Goal: Use online tool/utility: Utilize a website feature to perform a specific function

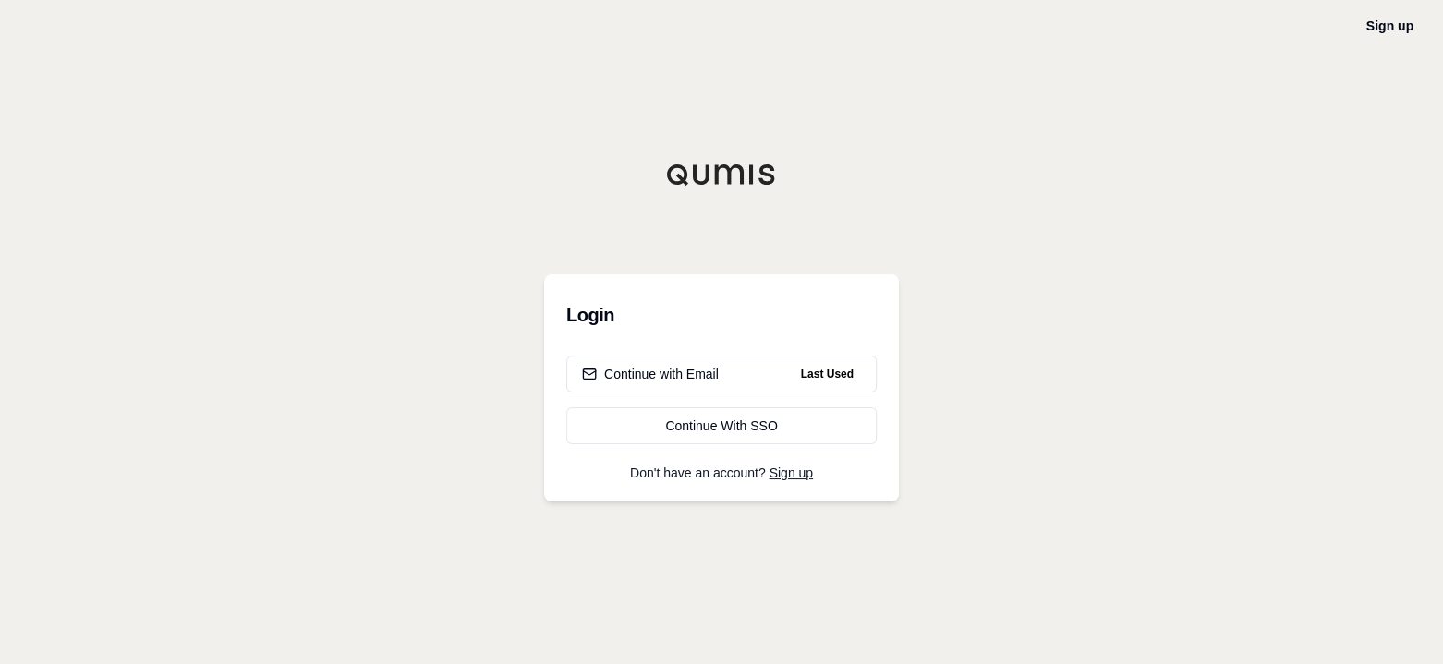
click at [669, 381] on div "Continue with Email" at bounding box center [650, 374] width 137 height 18
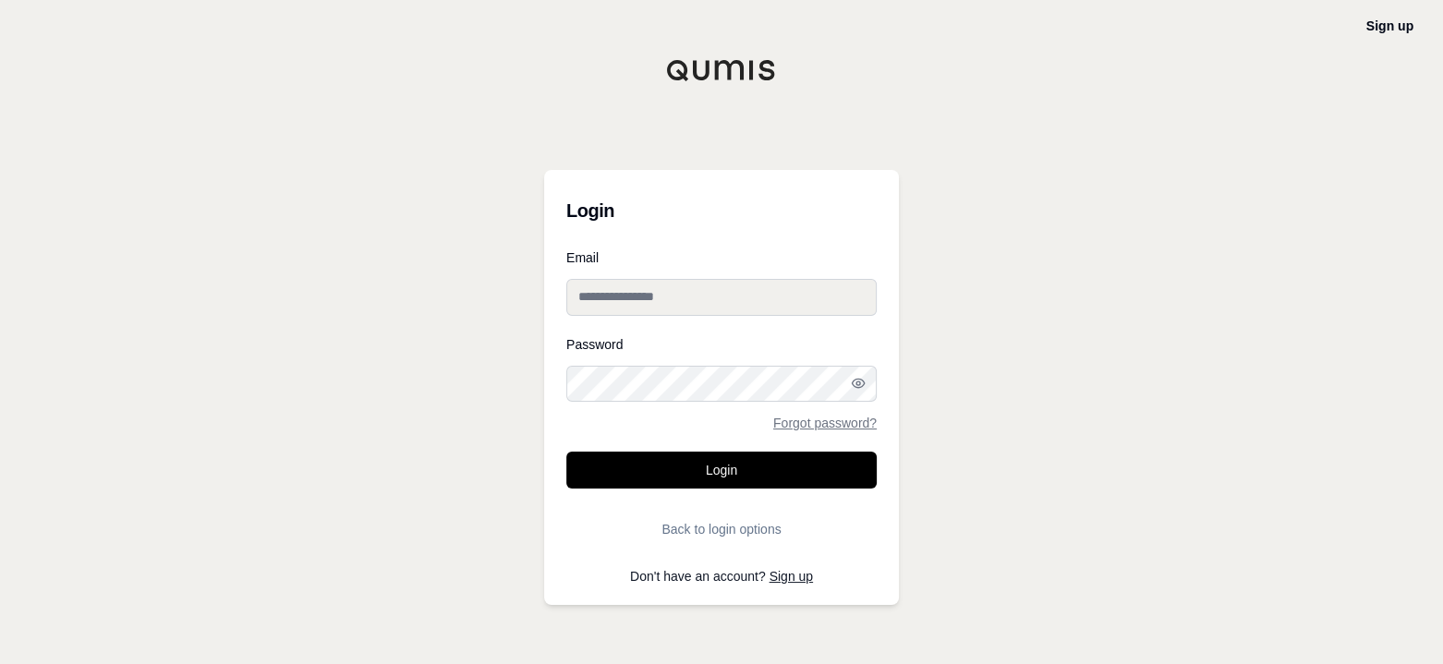
type input "**********"
click at [717, 469] on button "Login" at bounding box center [721, 470] width 310 height 37
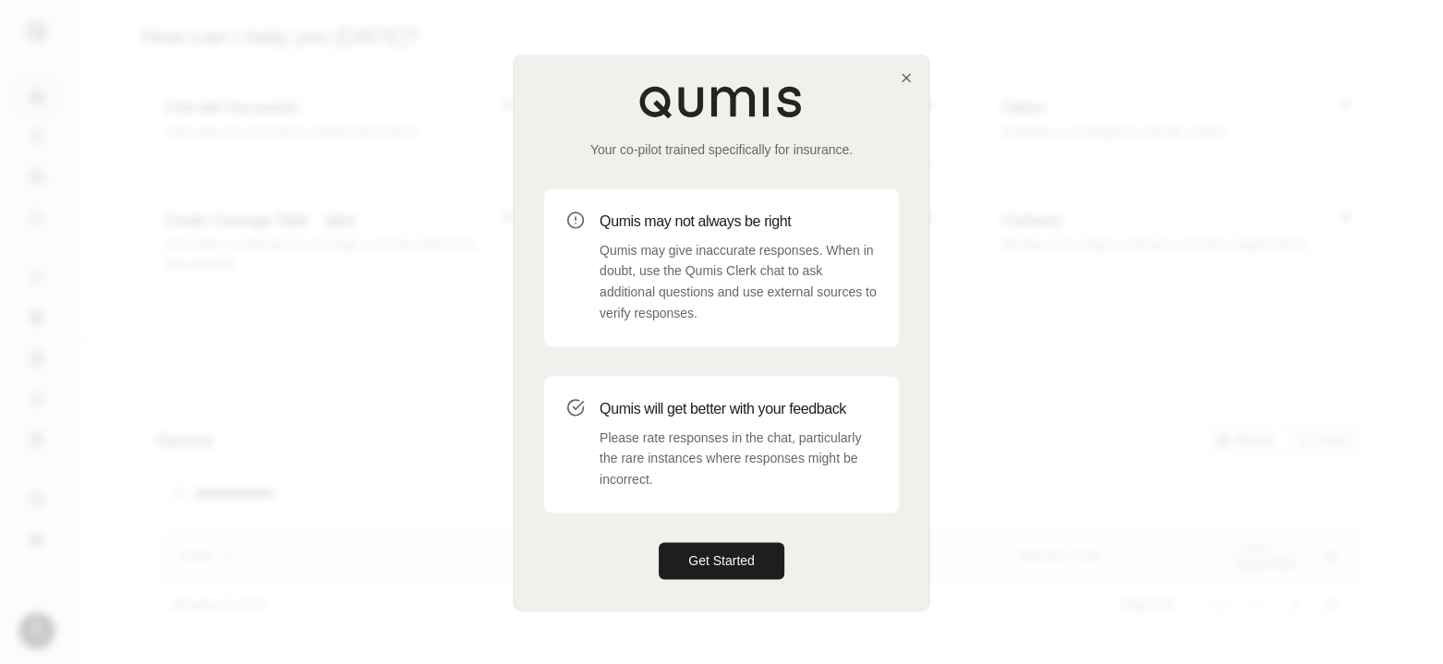
drag, startPoint x: 701, startPoint y: 562, endPoint x: 711, endPoint y: 567, distance: 11.2
click at [701, 567] on button "Get Started" at bounding box center [721, 560] width 126 height 37
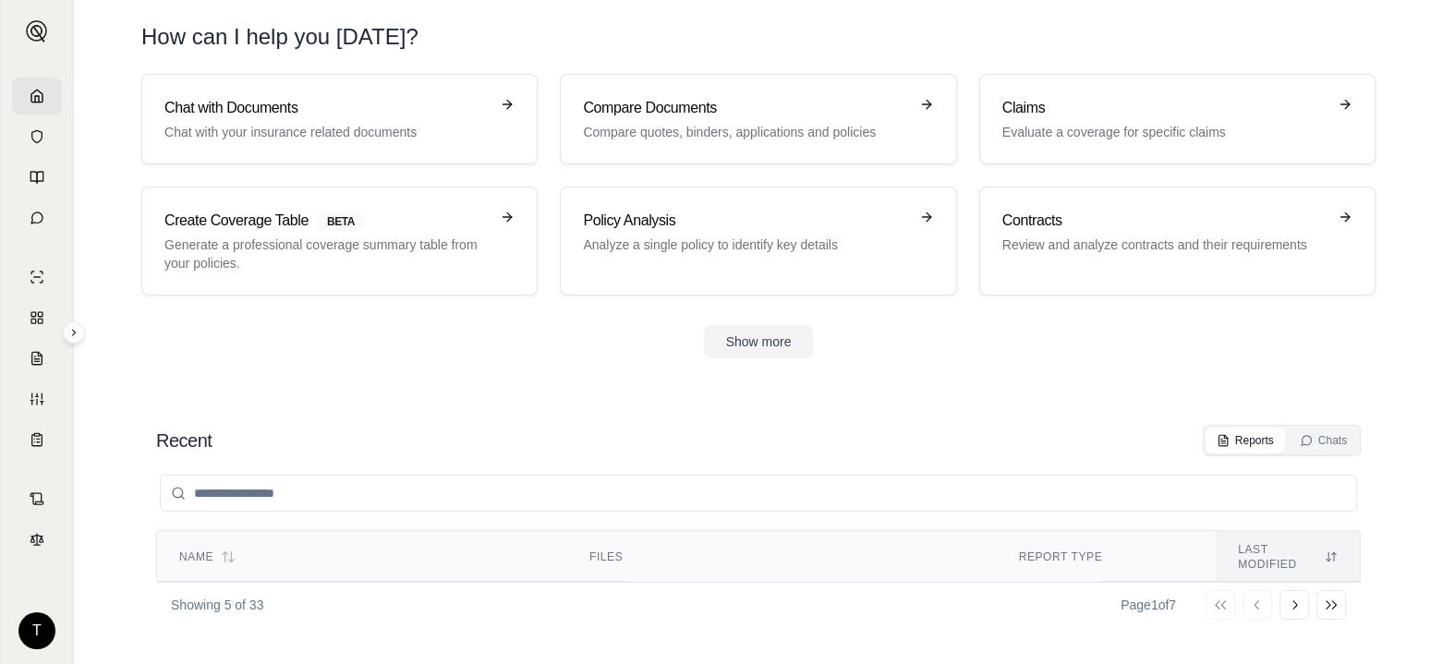
click at [1132, 194] on link "Contracts Review and analyze contracts and their requirements" at bounding box center [1177, 241] width 396 height 109
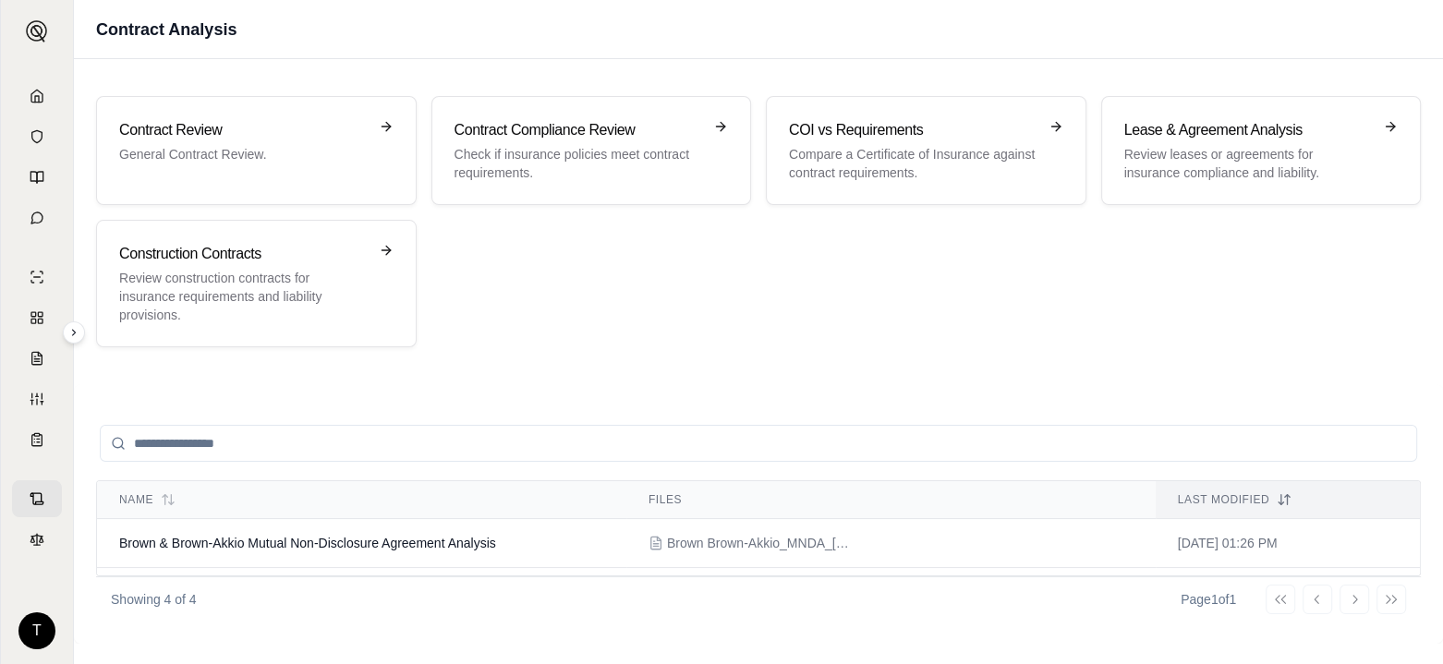
click at [231, 140] on h3 "Contract Review" at bounding box center [243, 130] width 248 height 22
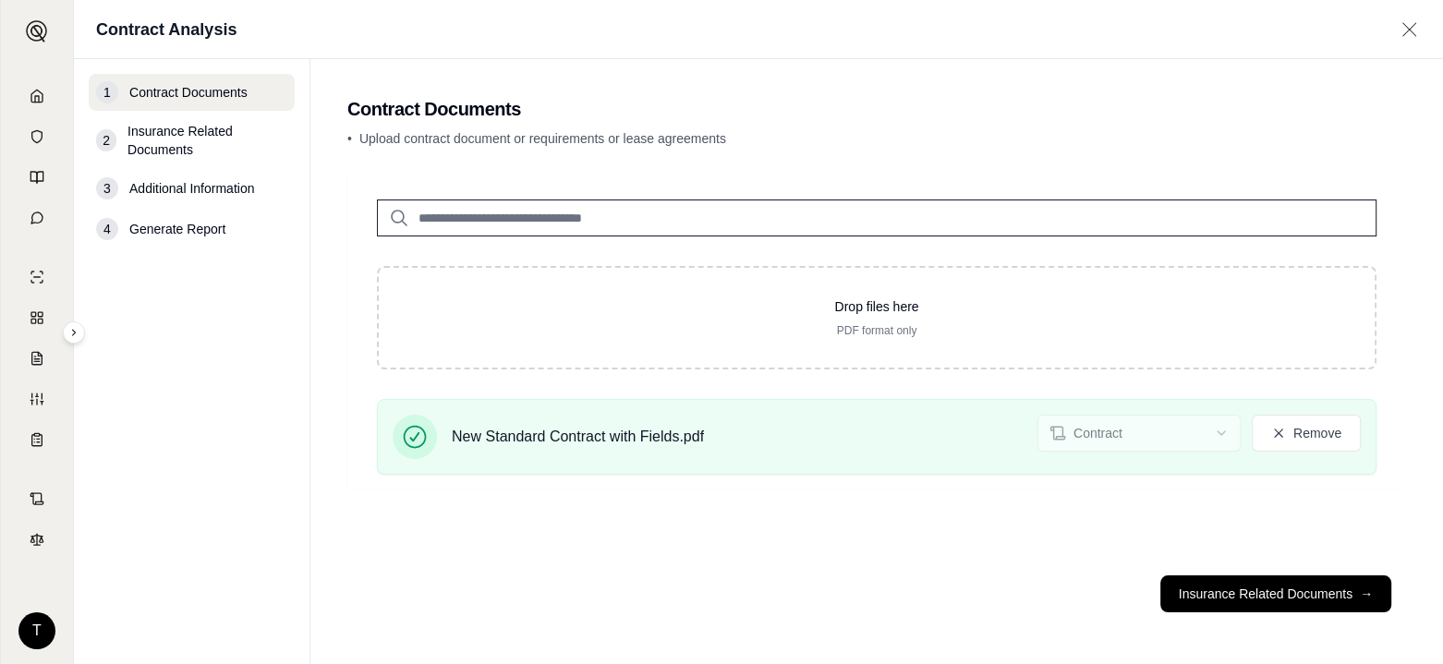
click at [1299, 598] on button "Insurance Related Documents →" at bounding box center [1275, 593] width 231 height 37
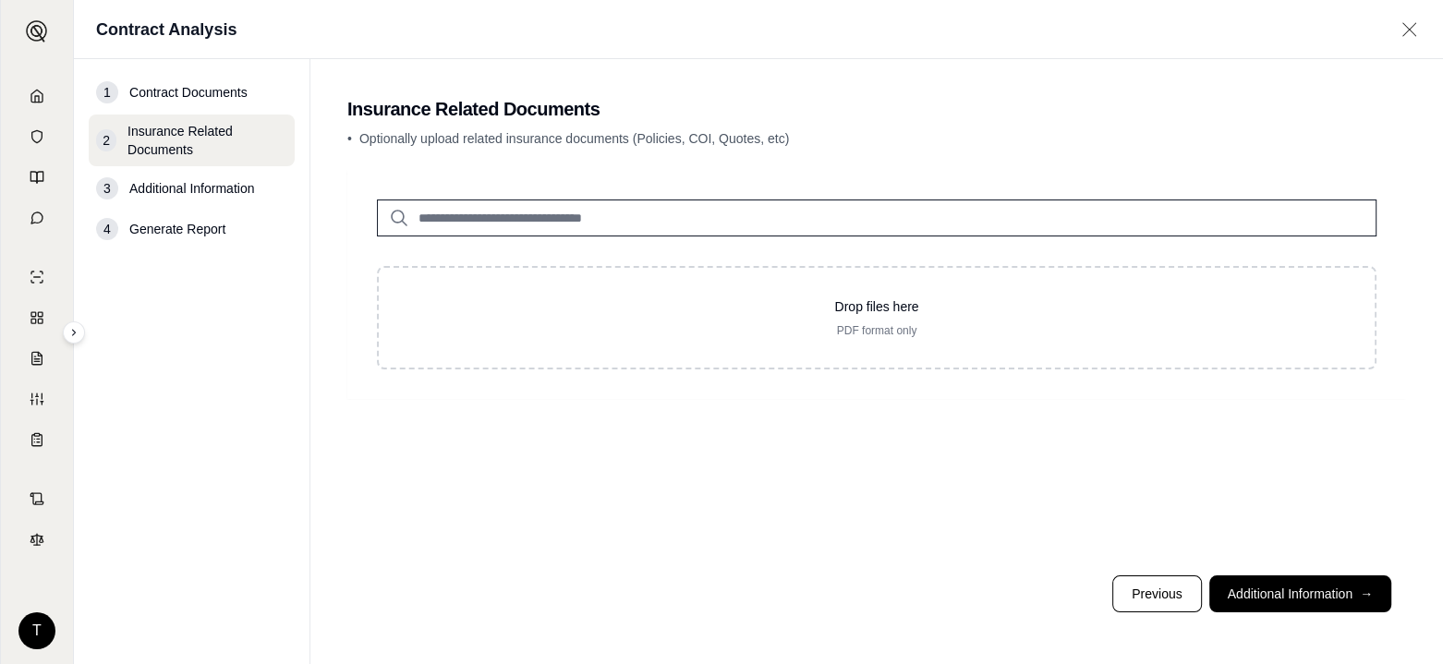
click at [180, 187] on span "Additional Information" at bounding box center [191, 188] width 125 height 18
click at [1300, 587] on button "Additional Information →" at bounding box center [1300, 593] width 182 height 37
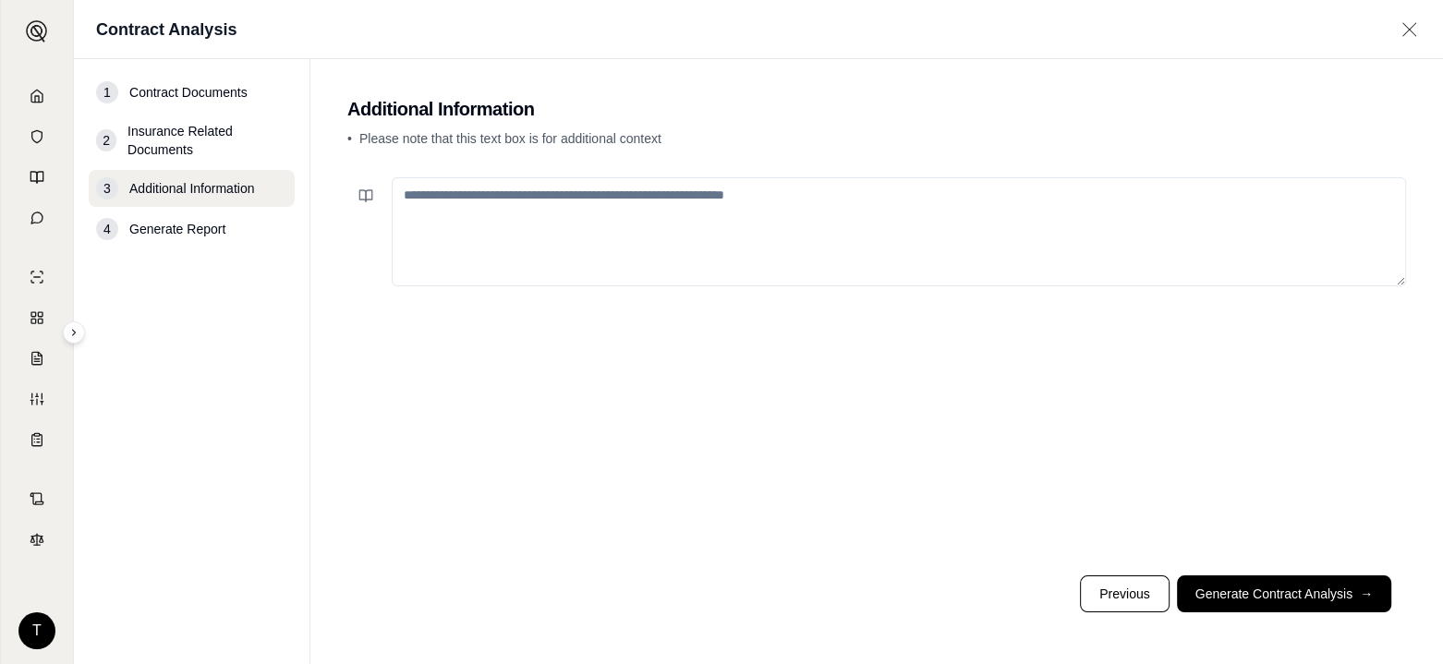
drag, startPoint x: 422, startPoint y: 199, endPoint x: 450, endPoint y: 227, distance: 39.8
click at [424, 199] on textarea at bounding box center [899, 231] width 1014 height 109
click at [516, 187] on textarea "**********" at bounding box center [899, 231] width 1014 height 109
click at [515, 199] on textarea "**********" at bounding box center [899, 231] width 1014 height 109
type textarea "**********"
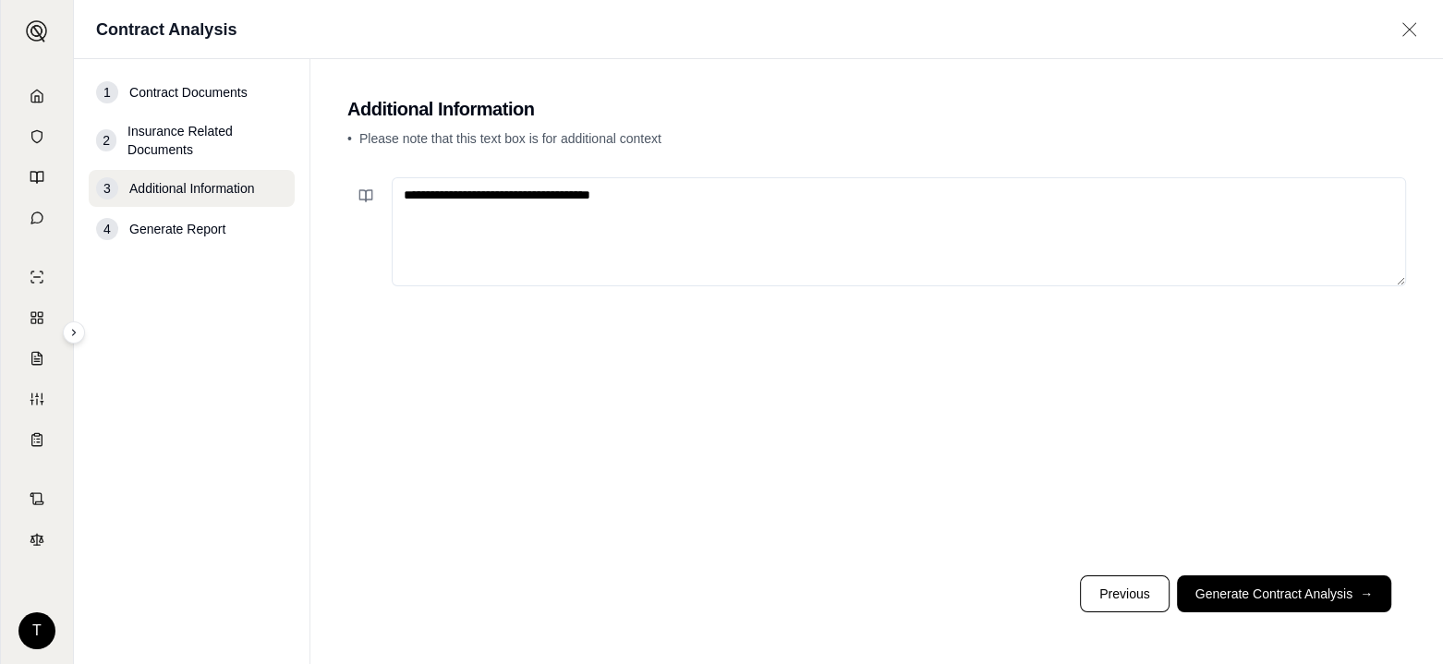
click at [1279, 597] on button "Generate Contract Analysis →" at bounding box center [1284, 593] width 214 height 37
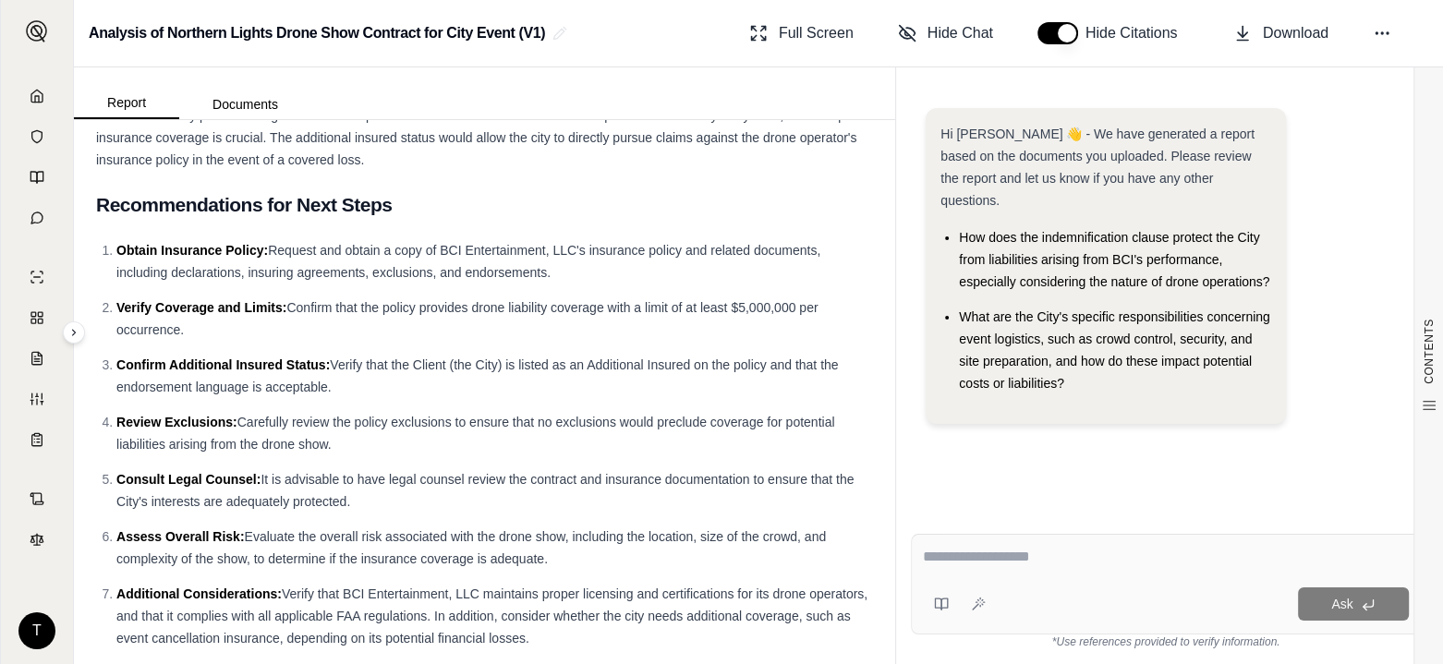
scroll to position [1237, 0]
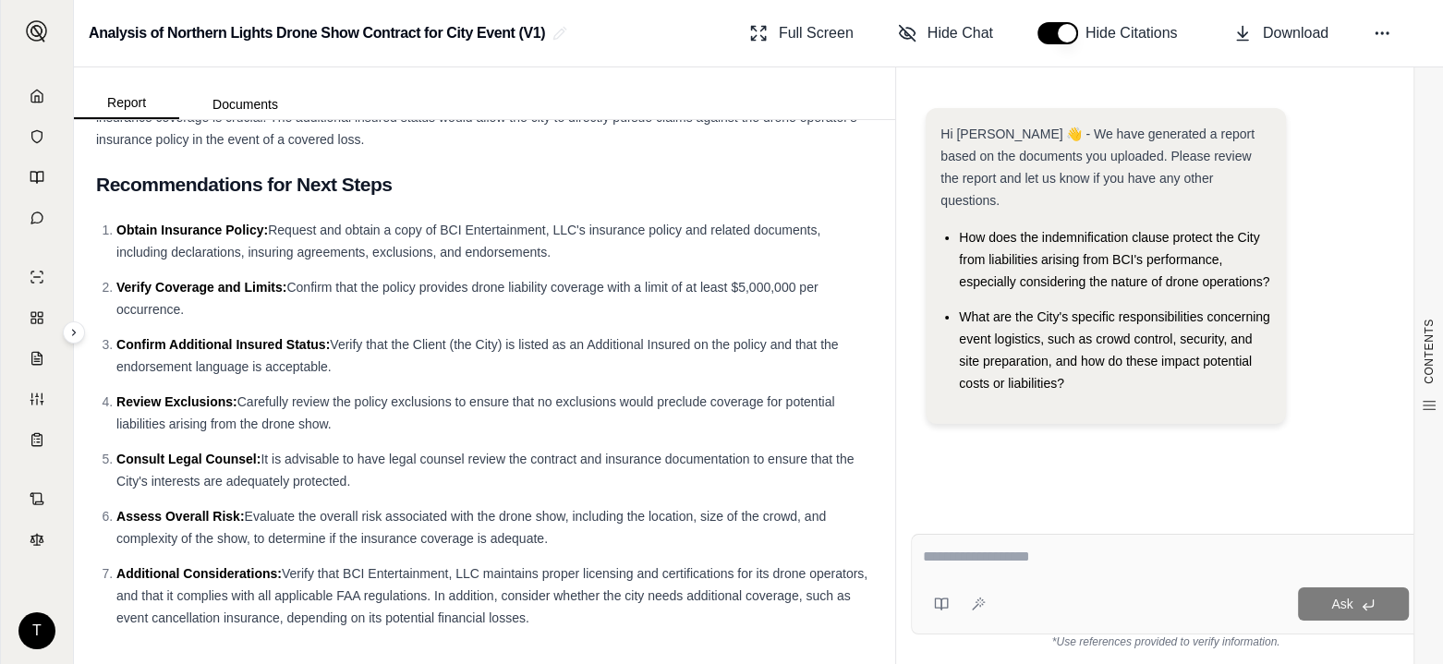
click at [948, 552] on textarea at bounding box center [1166, 557] width 486 height 22
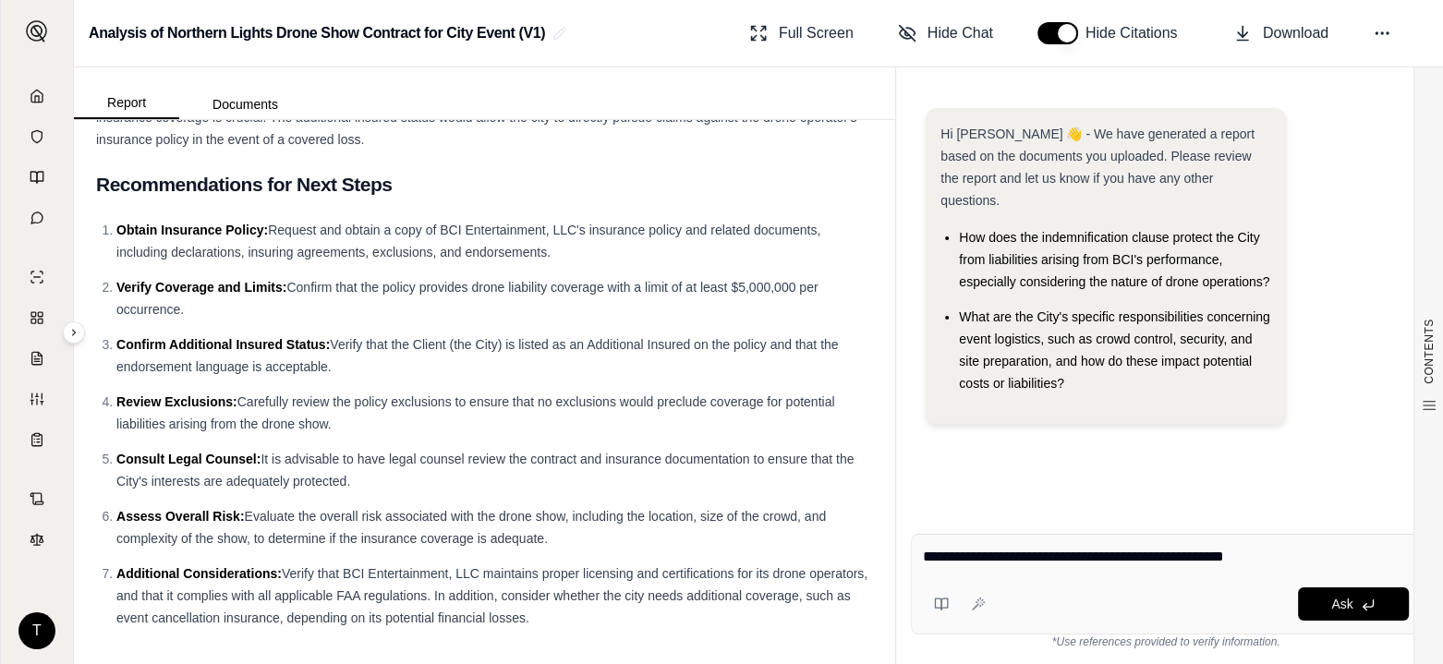
type textarea "**********"
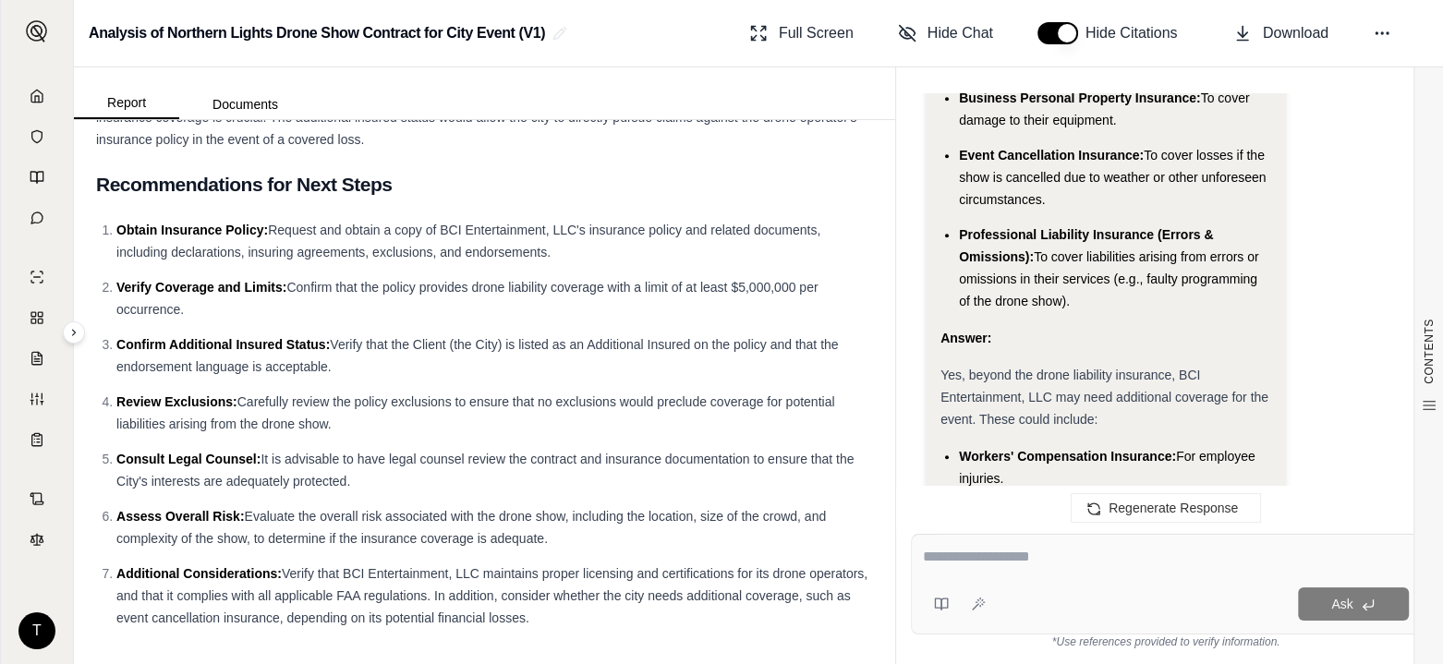
scroll to position [1837, 0]
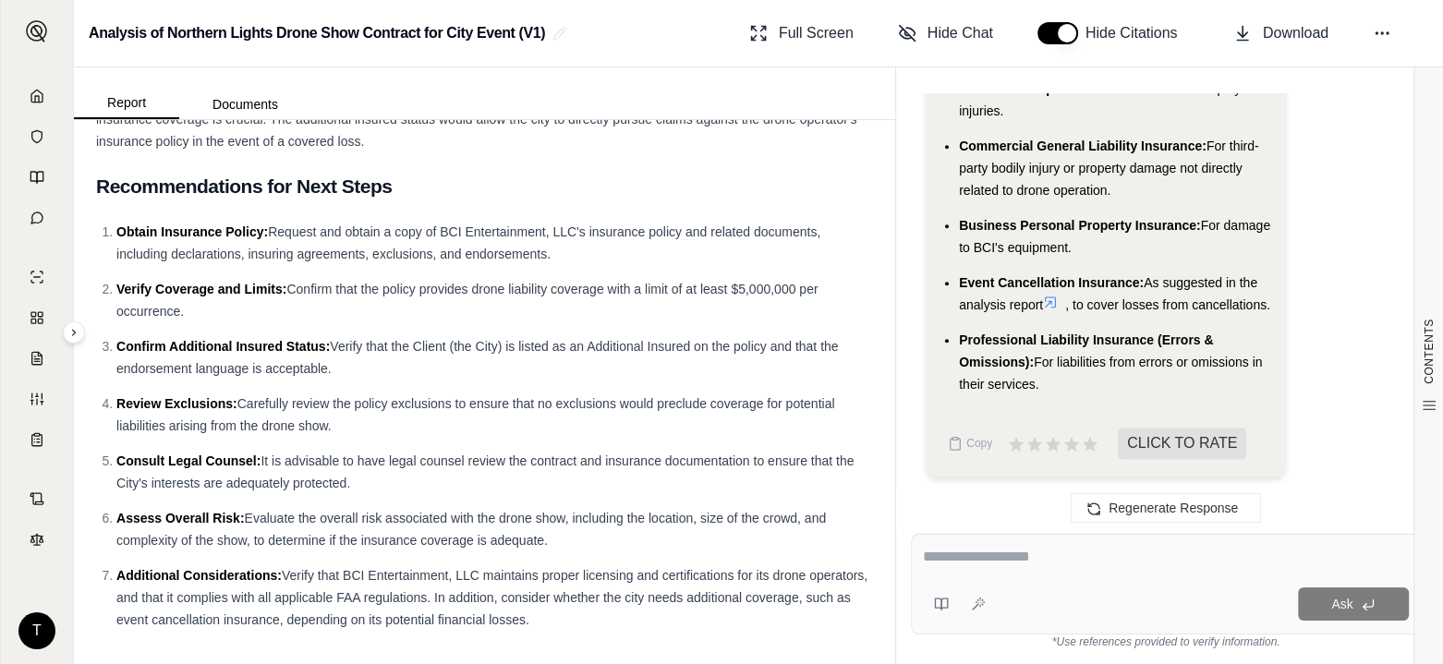
scroll to position [1237, 0]
click at [935, 555] on textarea at bounding box center [1166, 557] width 486 height 22
type textarea "**********"
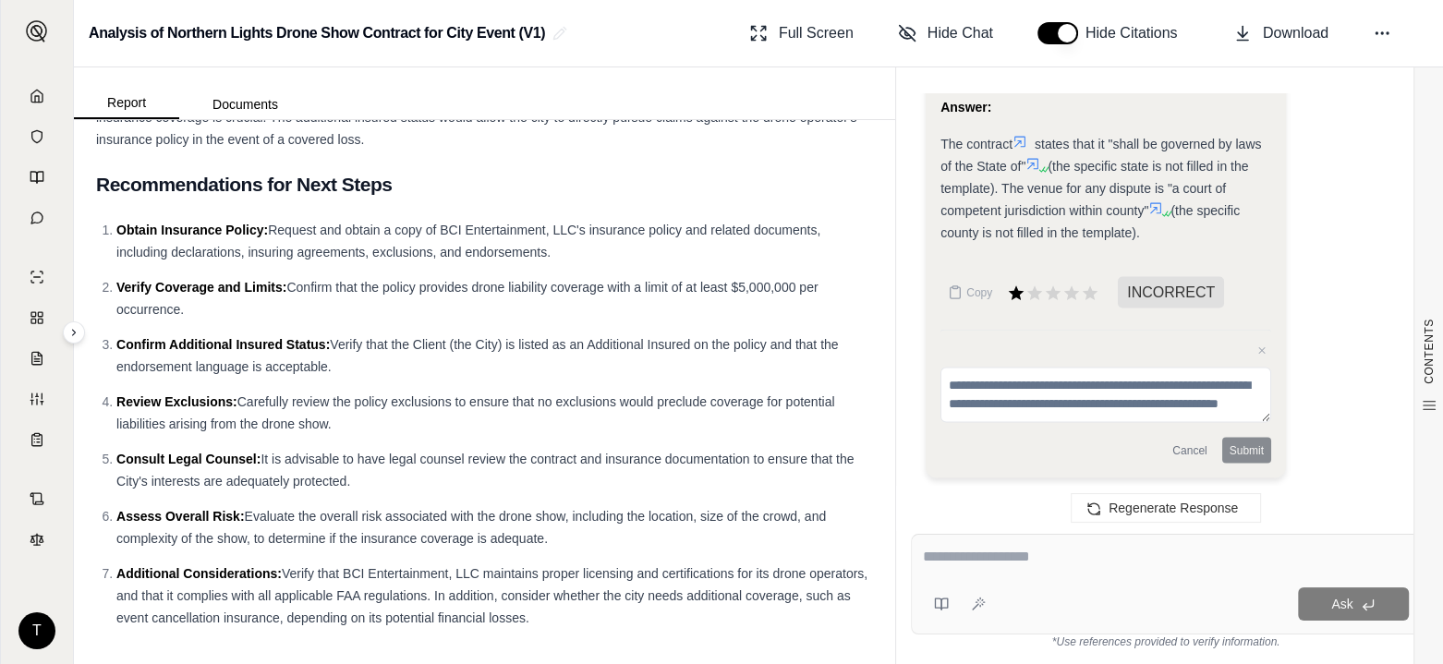
click at [726, 82] on div "Report Documents" at bounding box center [484, 93] width 821 height 52
click at [835, 85] on div "Report Documents" at bounding box center [484, 93] width 821 height 52
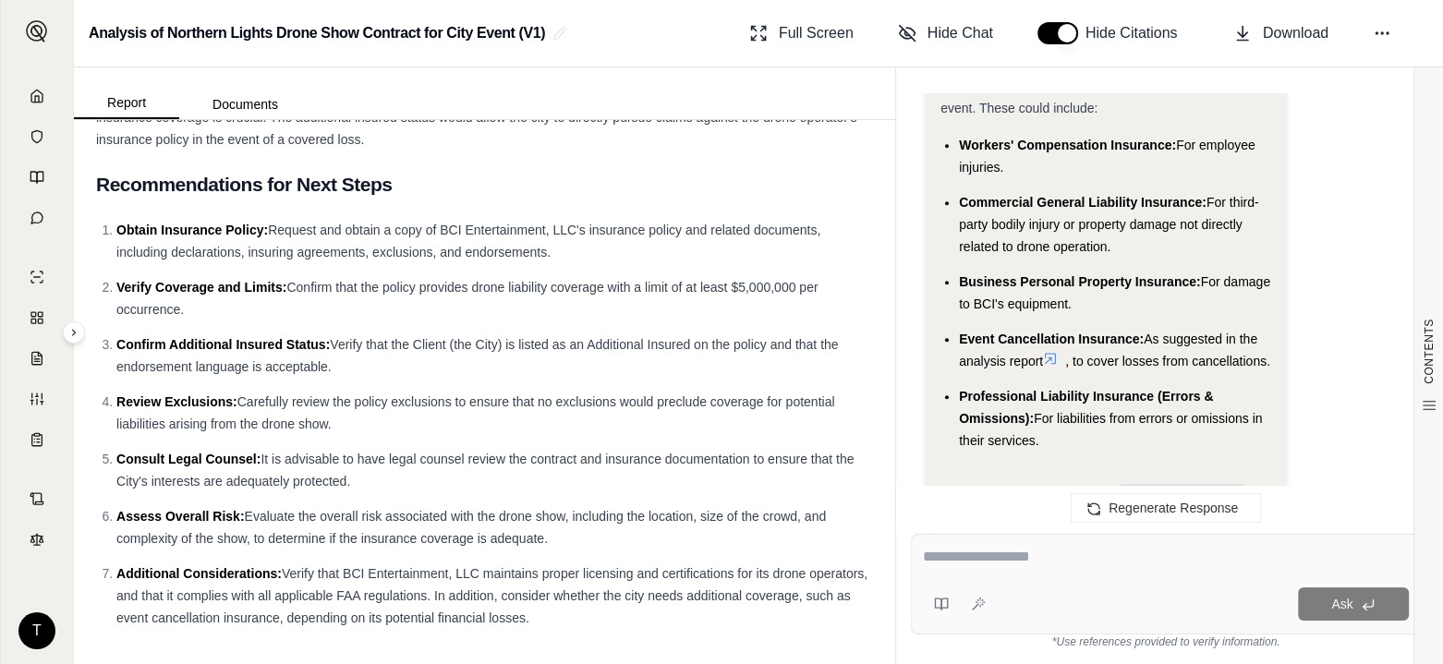
scroll to position [2118, 0]
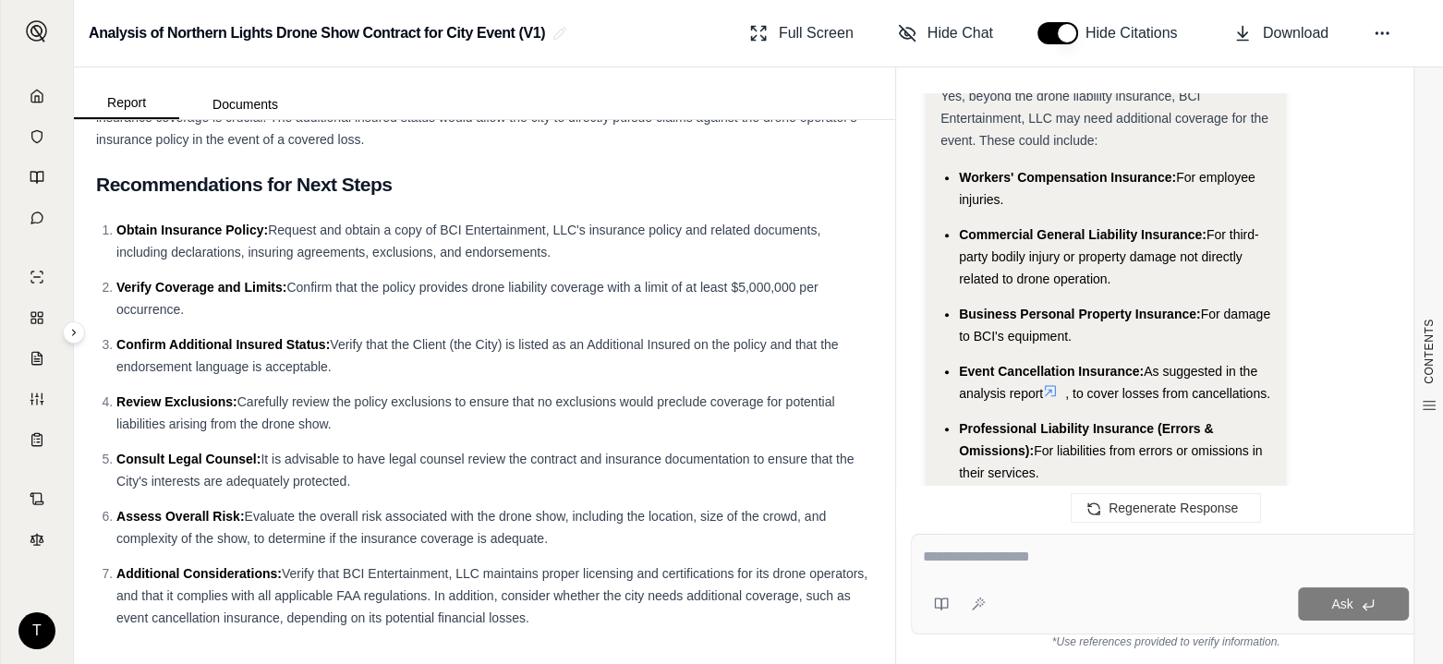
click at [907, 276] on div "Hi [PERSON_NAME] 👋 - We have generated a report based on the documents you uplo…" at bounding box center [1165, 298] width 539 height 441
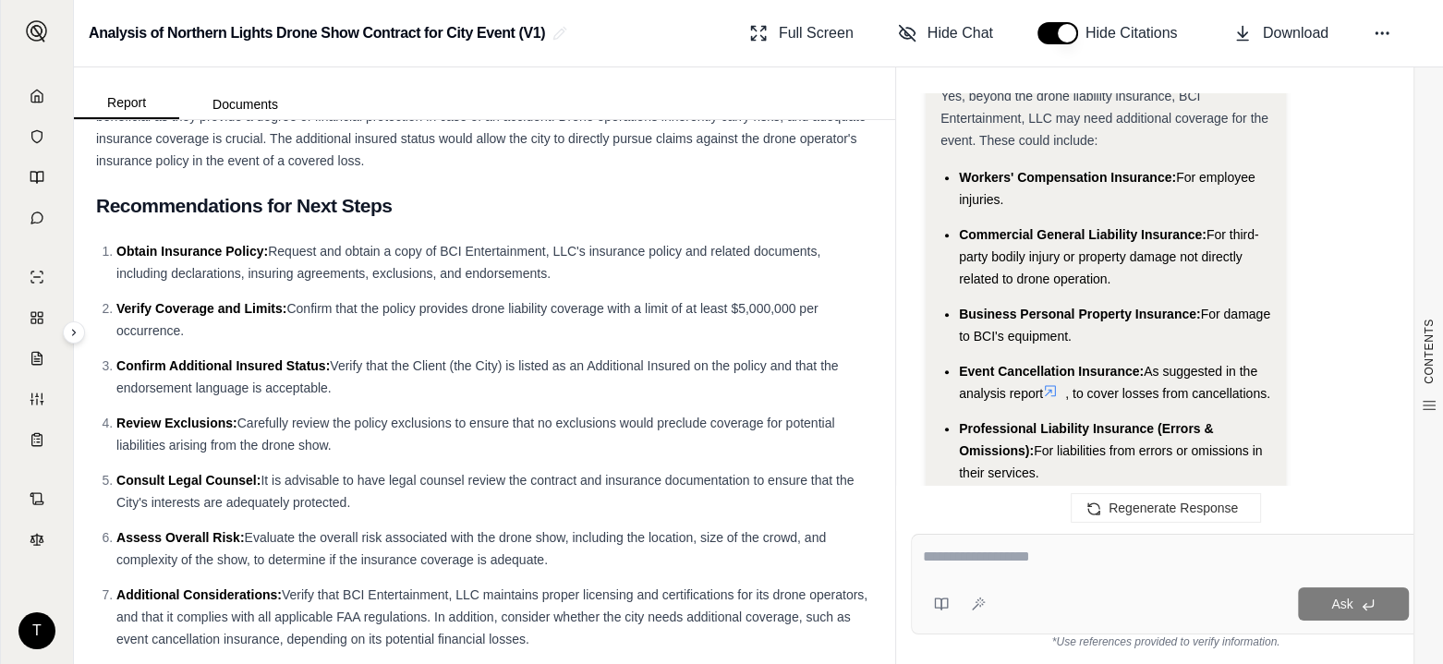
scroll to position [1237, 0]
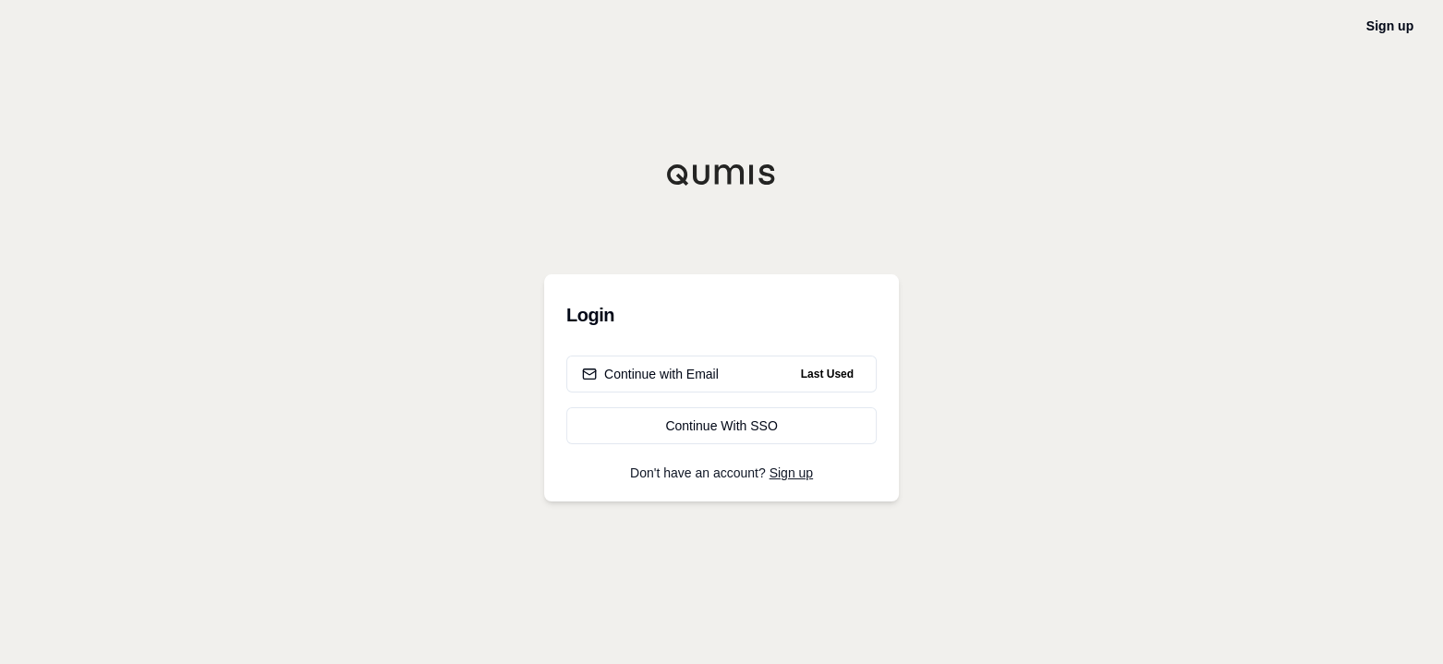
click at [690, 374] on div "Continue with Email" at bounding box center [650, 374] width 137 height 18
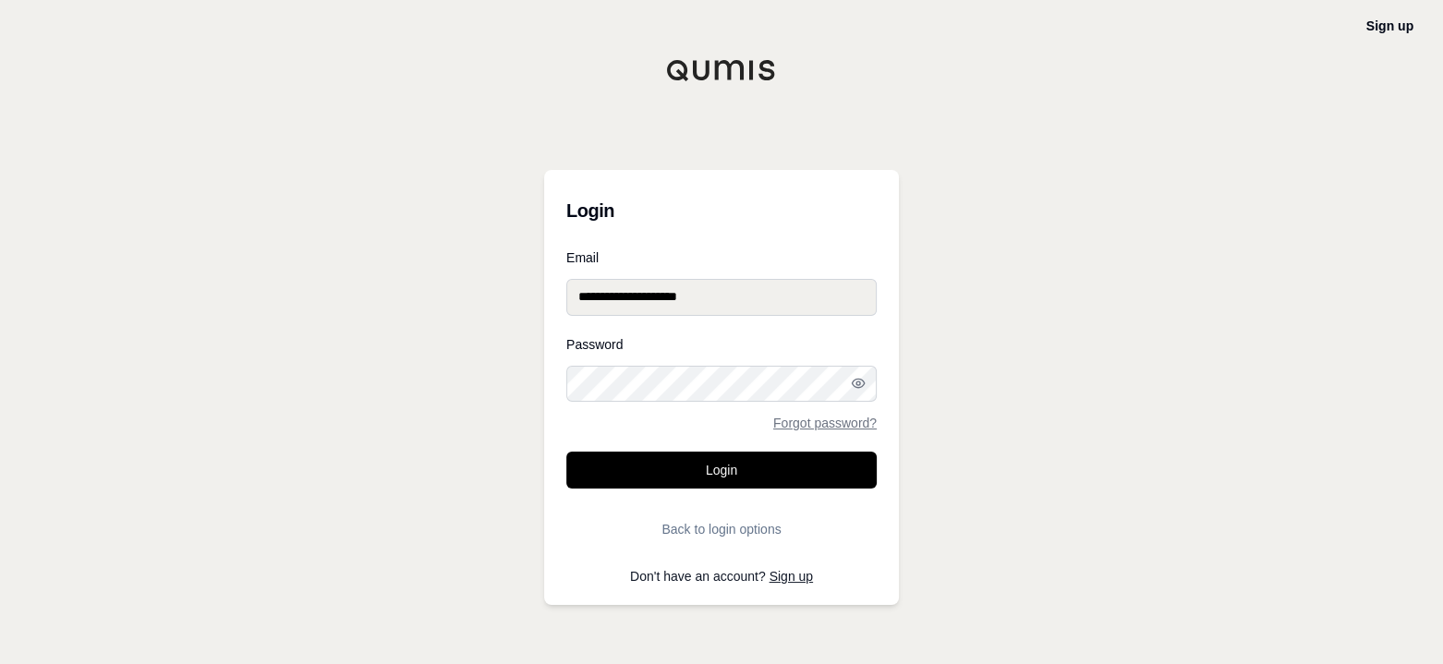
click at [735, 470] on button "Login" at bounding box center [721, 470] width 310 height 37
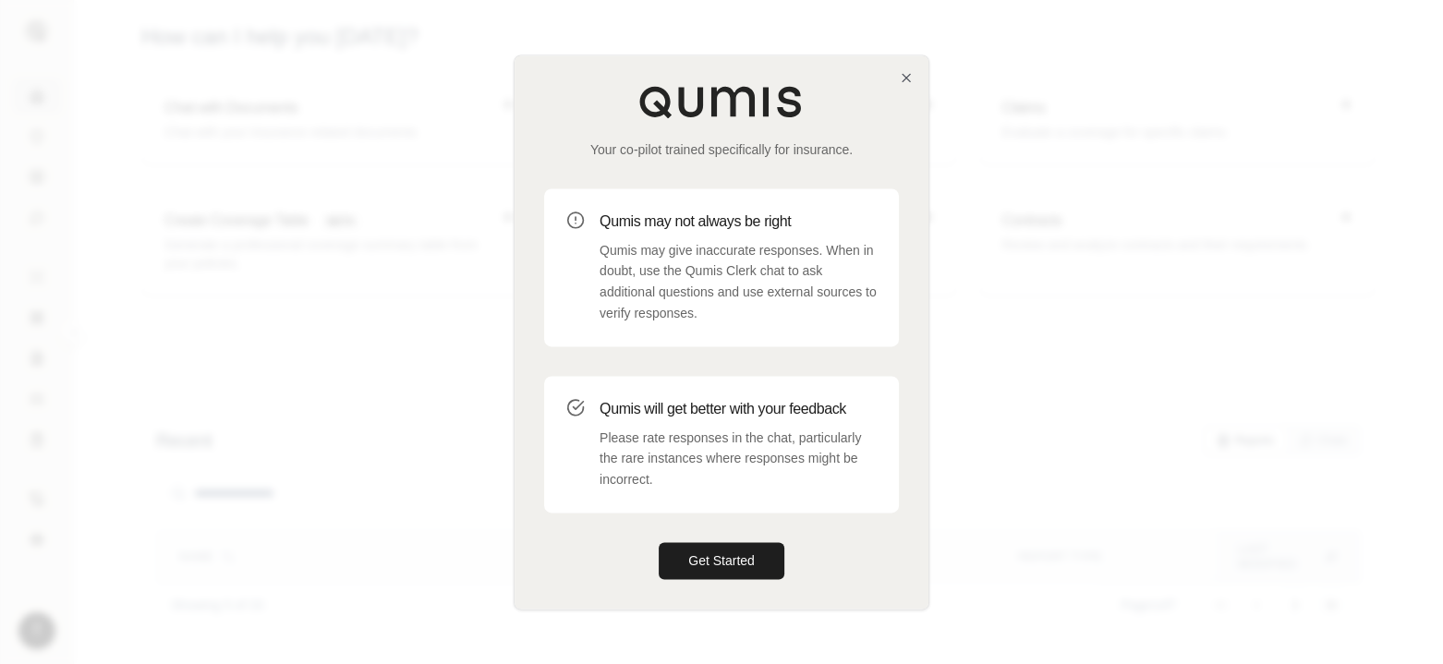
click at [726, 563] on button "Get Started" at bounding box center [721, 560] width 126 height 37
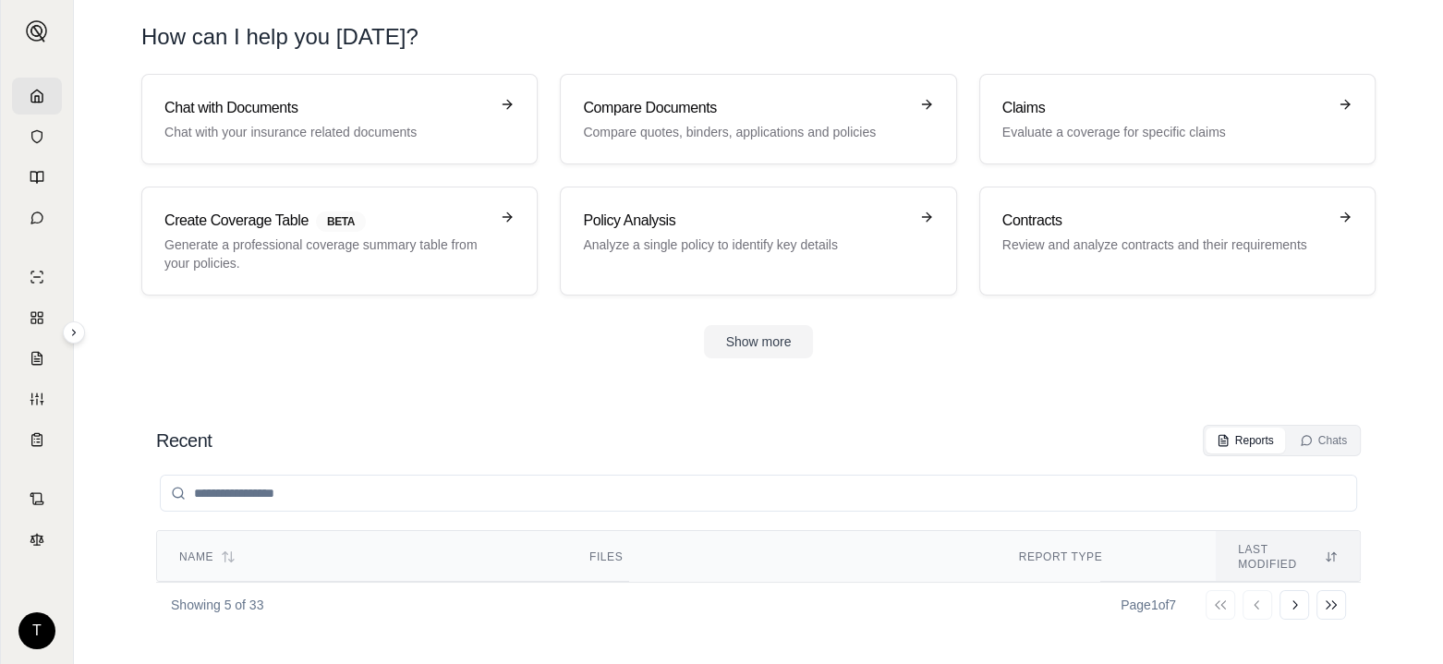
click at [1071, 245] on p "Review and analyze contracts and their requirements" at bounding box center [1164, 244] width 324 height 18
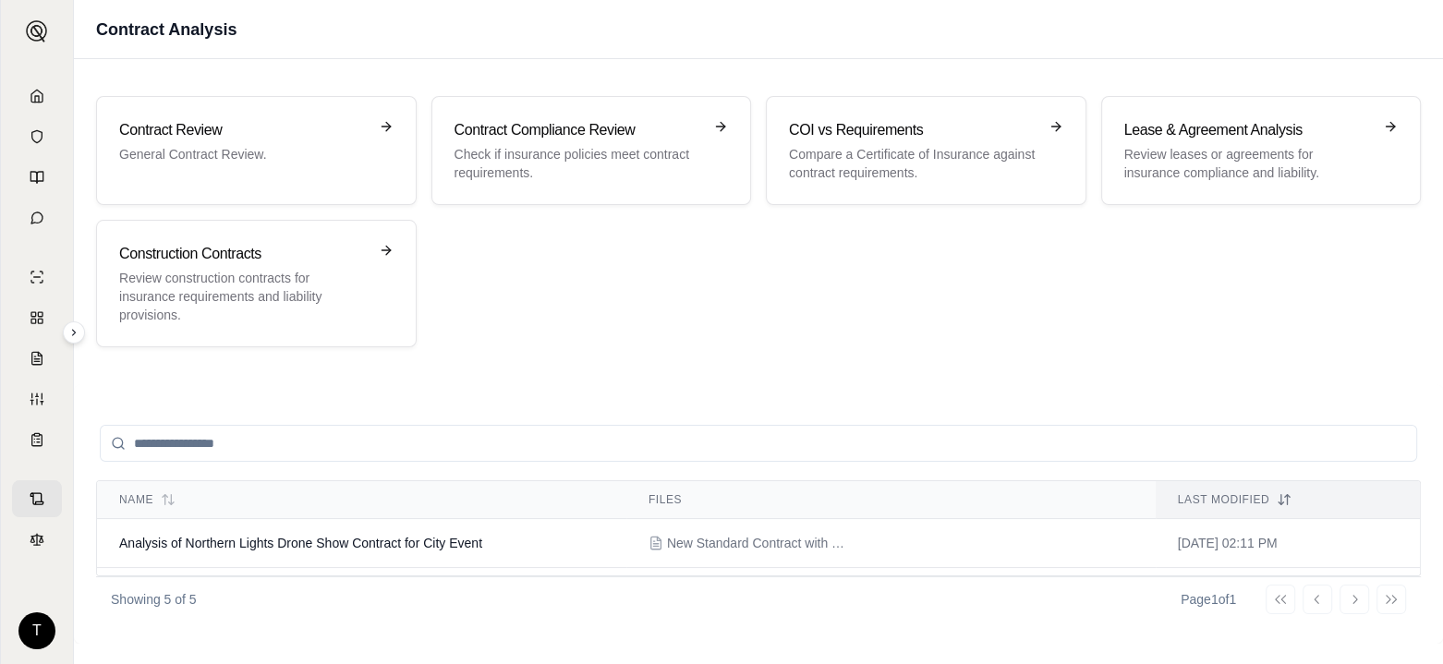
click at [225, 160] on p "General Contract Review." at bounding box center [243, 154] width 248 height 18
click at [255, 537] on span "Analysis of Northern Lights Drone Show Contract for City Event" at bounding box center [300, 543] width 363 height 15
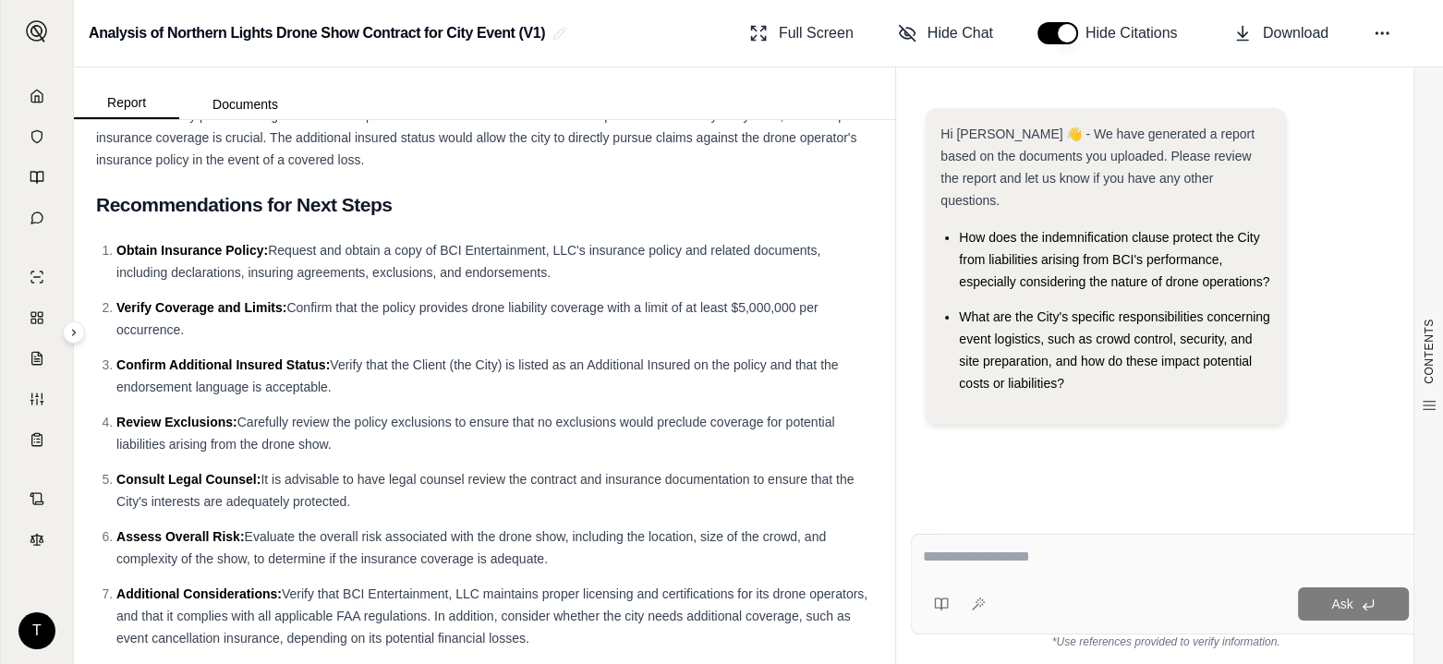
scroll to position [1237, 0]
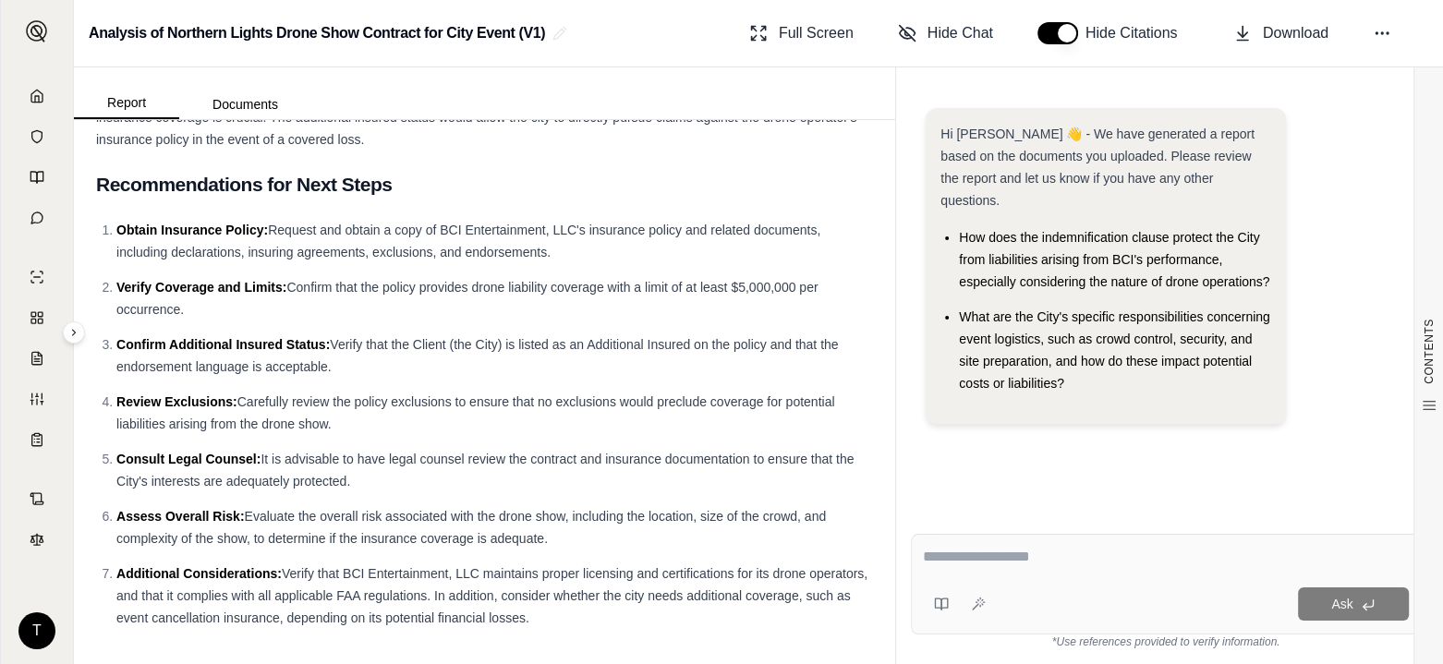
drag, startPoint x: 98, startPoint y: 181, endPoint x: 686, endPoint y: 619, distance: 733.3
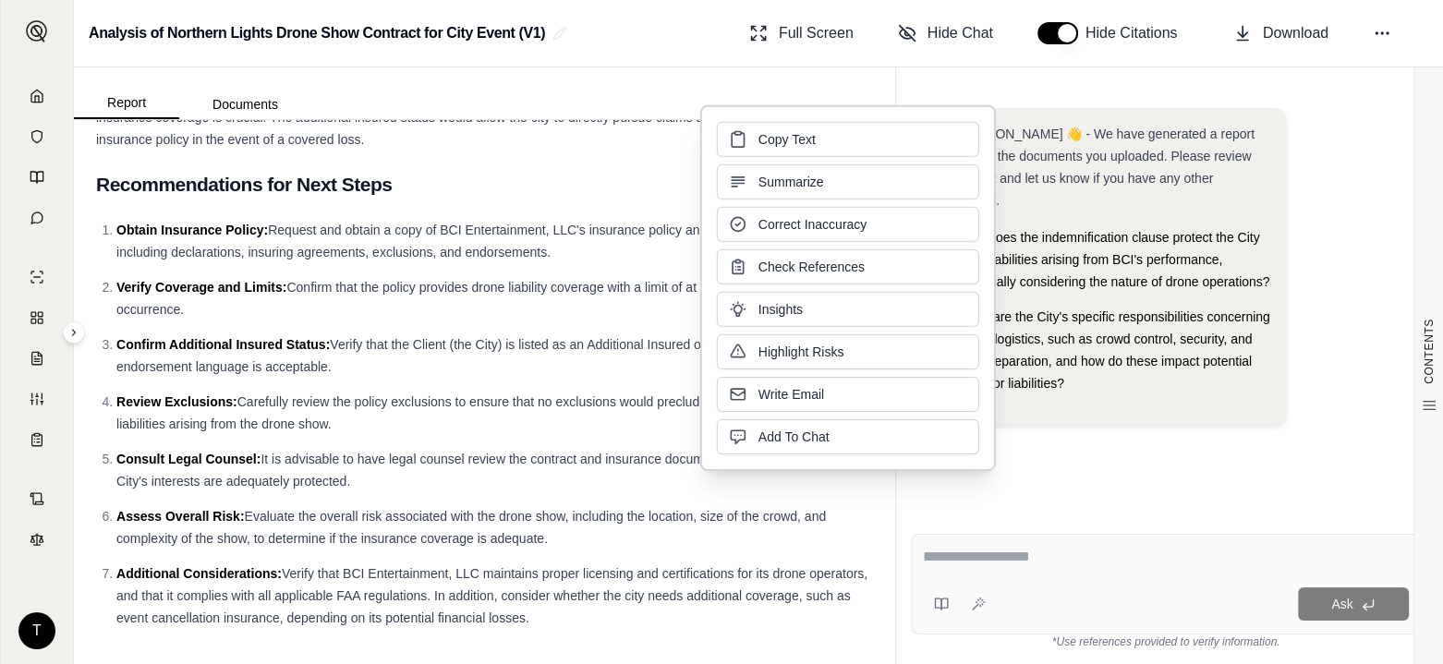
click at [1136, 445] on div "Hi Tim 👋 - We have generated a report based on the documents you uploaded. Plea…" at bounding box center [1166, 298] width 510 height 411
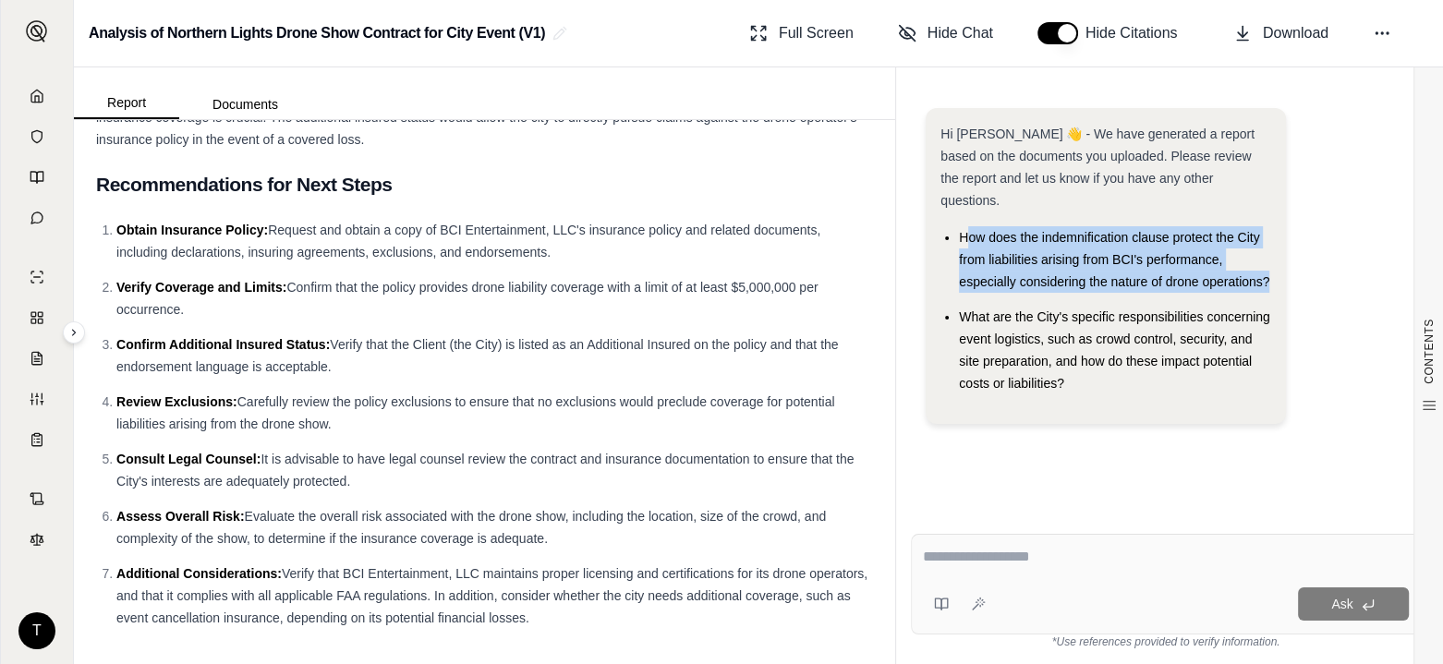
drag, startPoint x: 963, startPoint y: 213, endPoint x: 1273, endPoint y: 262, distance: 313.2
click at [1273, 262] on div "Hi Tim 👋 - We have generated a report based on the documents you uploaded. Plea…" at bounding box center [1105, 266] width 360 height 316
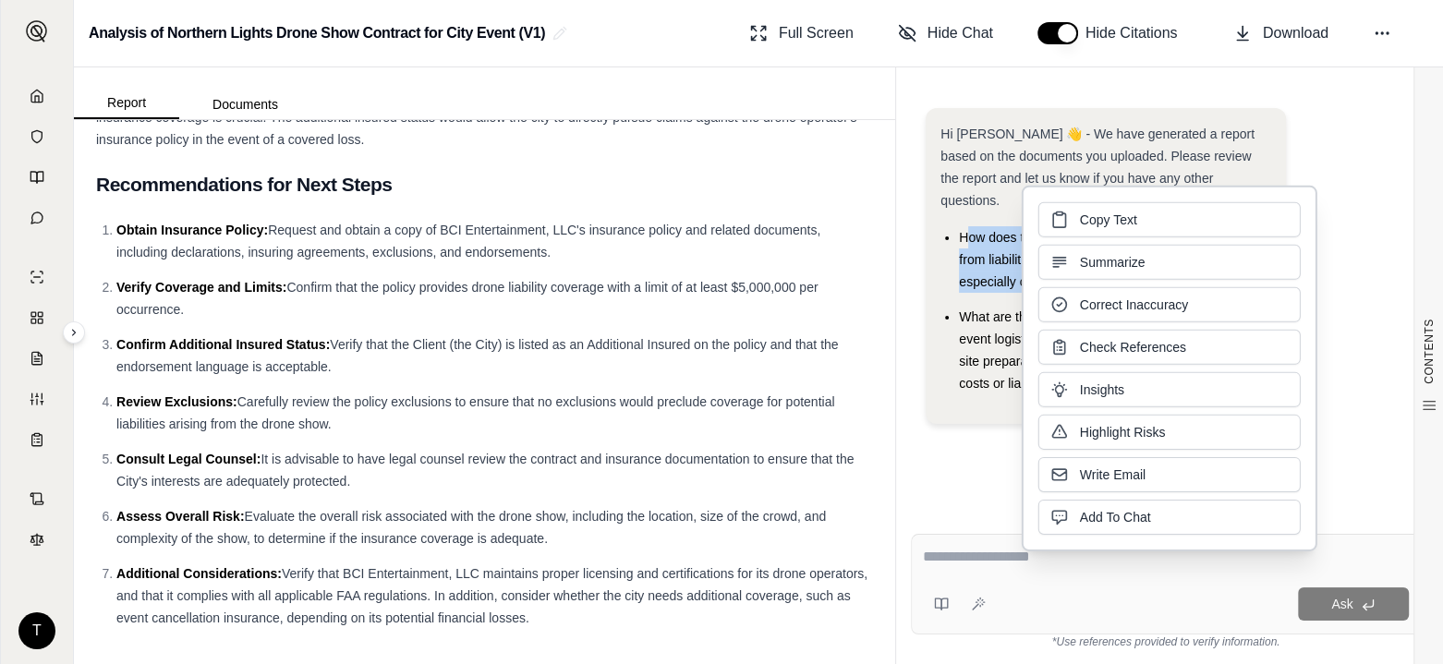
drag, startPoint x: 1100, startPoint y: 244, endPoint x: 1090, endPoint y: 220, distance: 26.1
click at [1090, 218] on span "Copy Text" at bounding box center [1108, 220] width 57 height 18
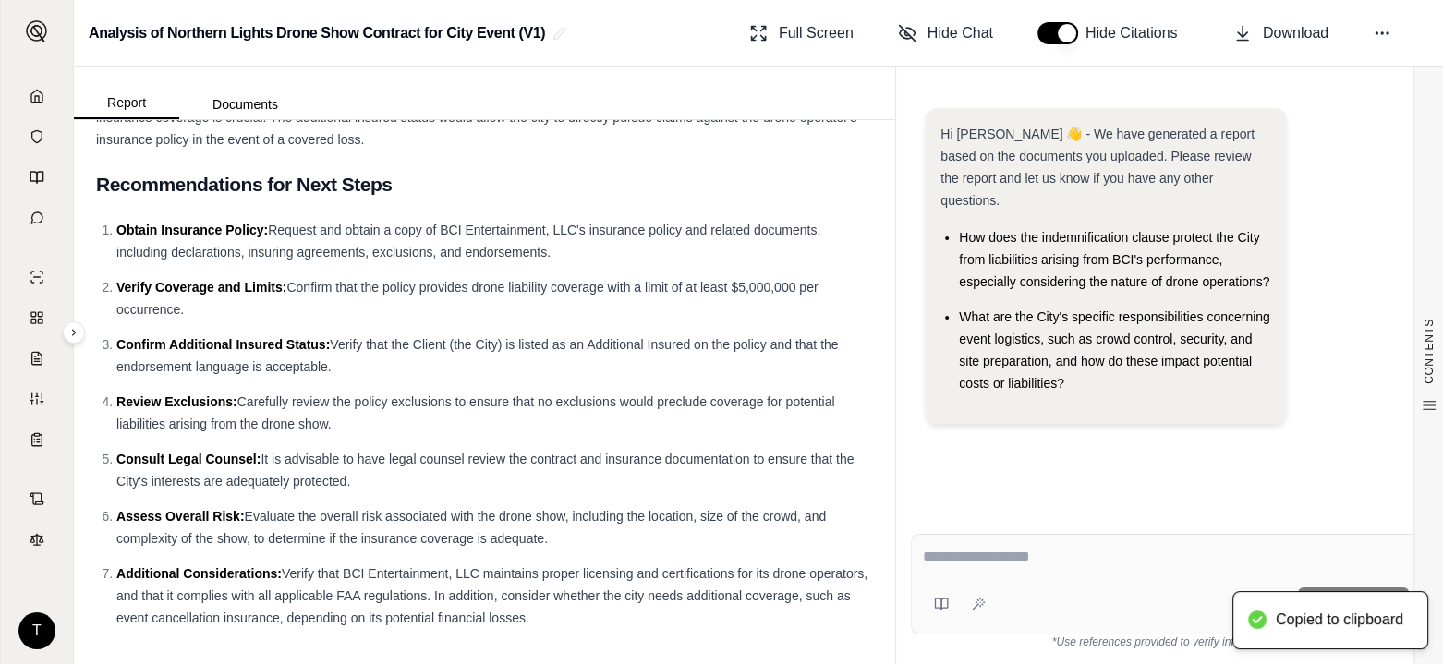
click at [948, 566] on textarea at bounding box center [1166, 557] width 486 height 22
paste textarea "**********"
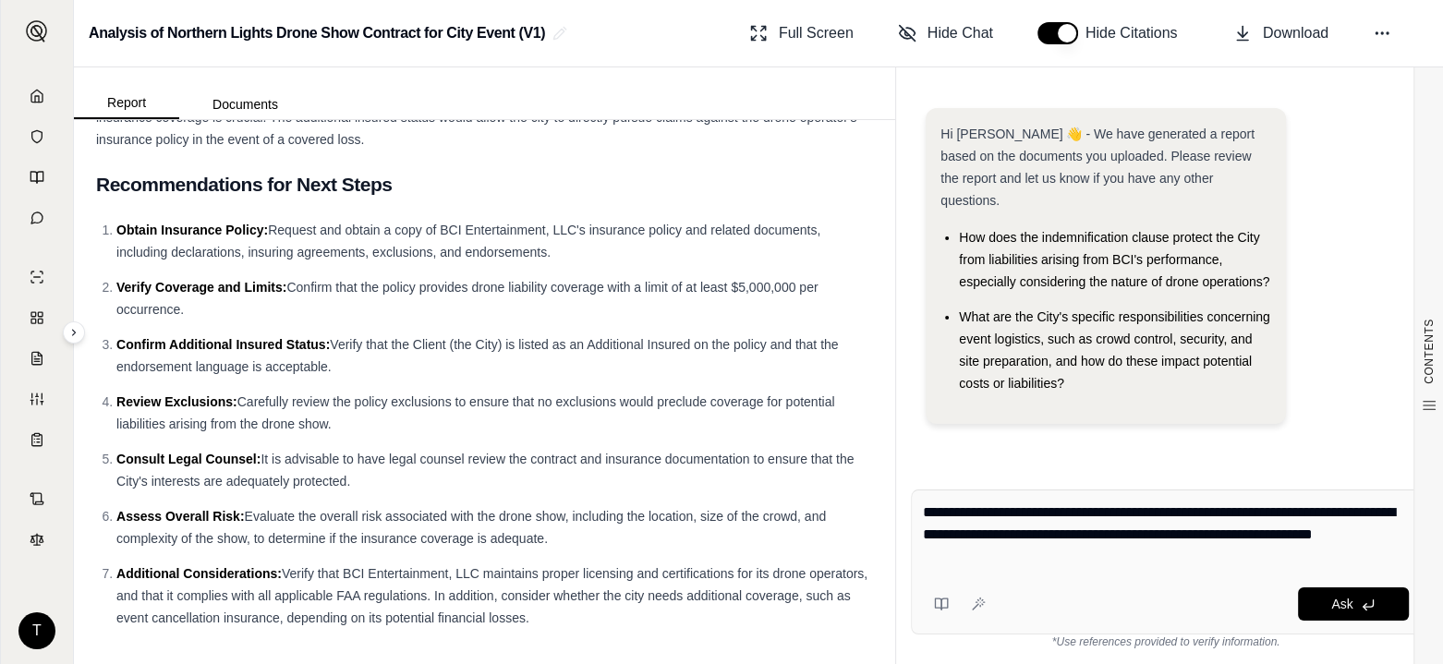
type textarea "**********"
click at [1341, 609] on span "Ask" at bounding box center [1341, 604] width 21 height 15
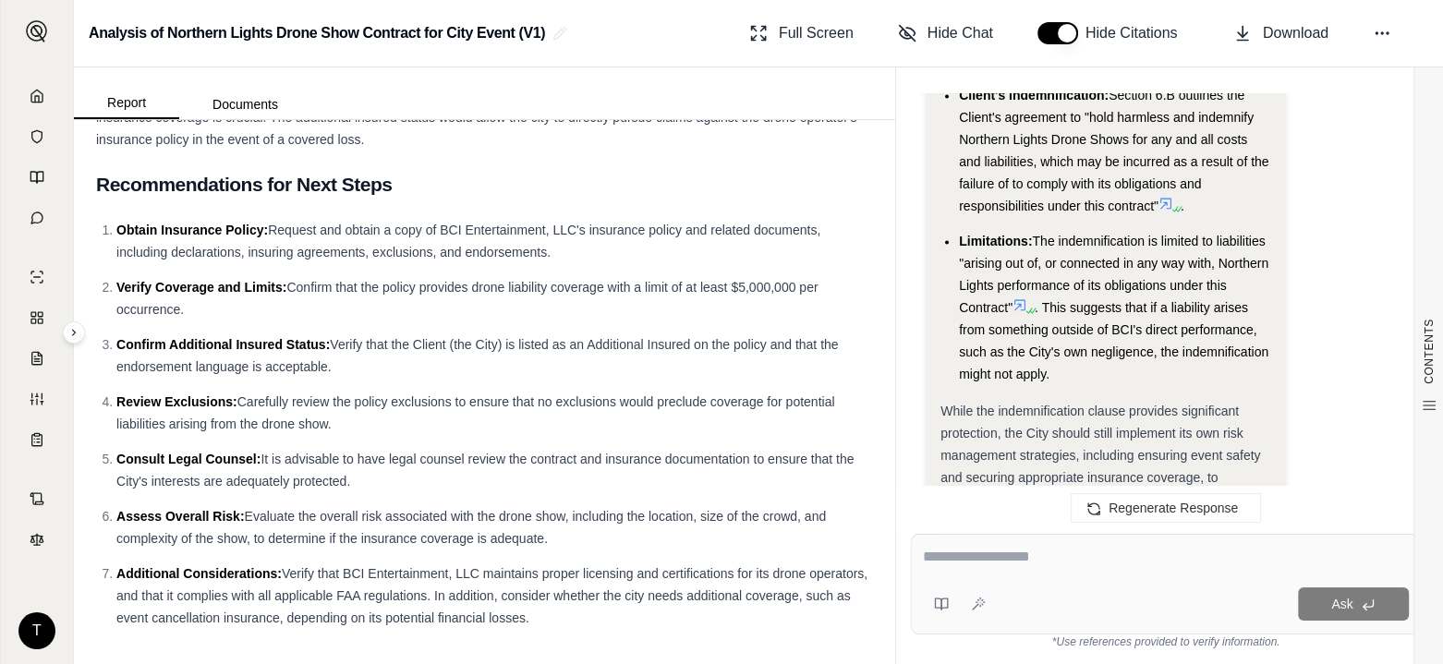
scroll to position [3003, 0]
